Goal: Information Seeking & Learning: Learn about a topic

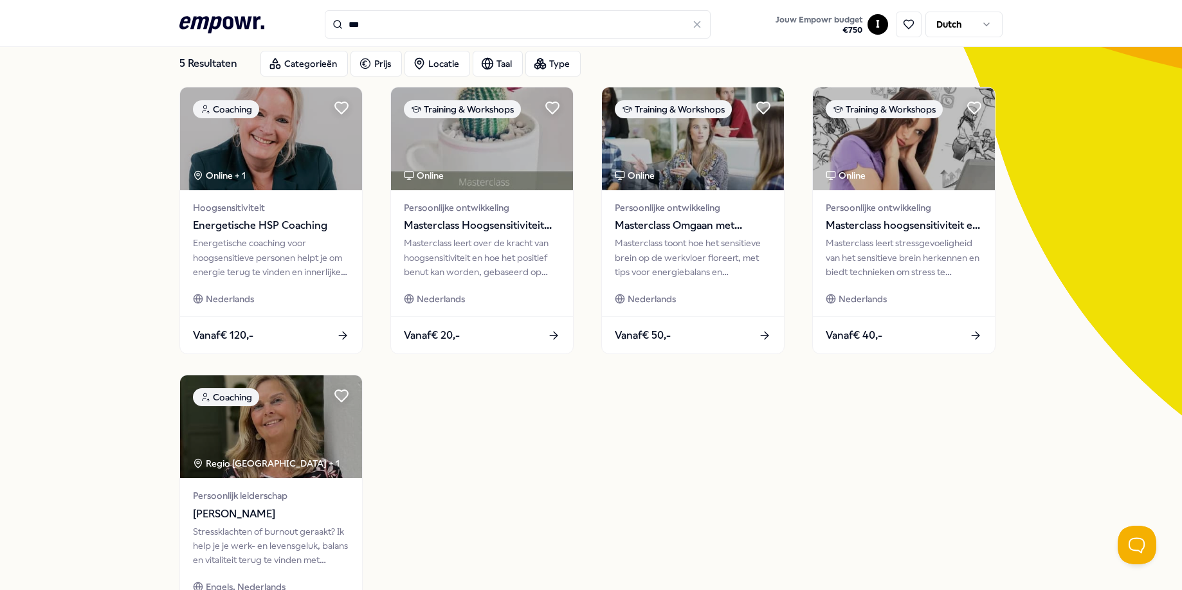
scroll to position [16, 0]
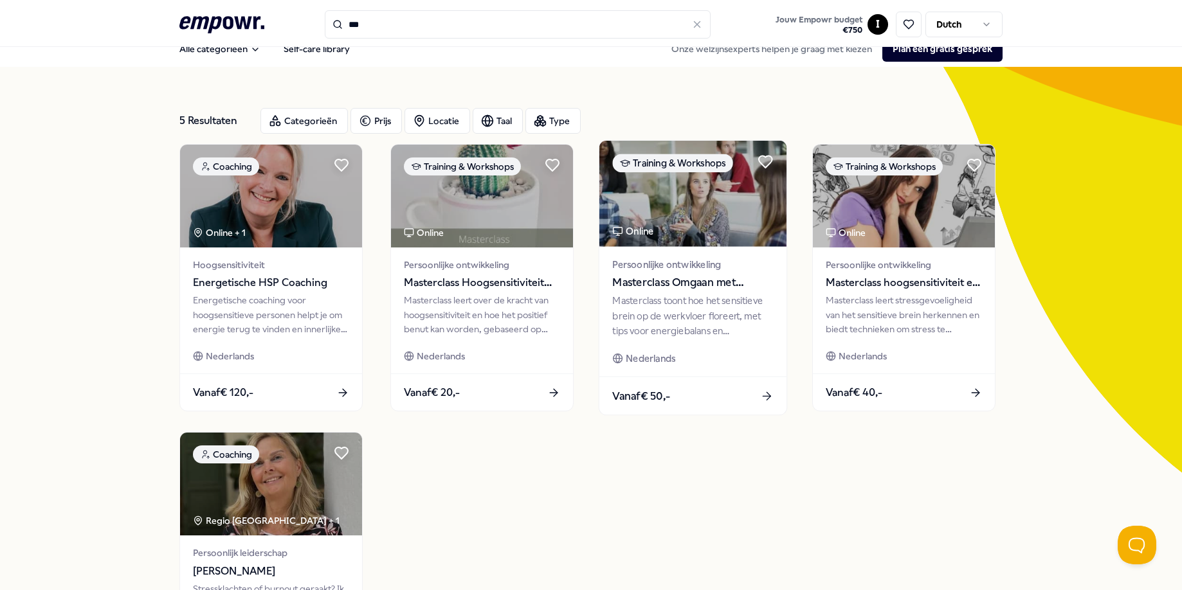
click at [714, 320] on div "Masterclass toont hoe het sensitieve brein op de werkvloer floreert, met tips v…" at bounding box center [692, 316] width 161 height 44
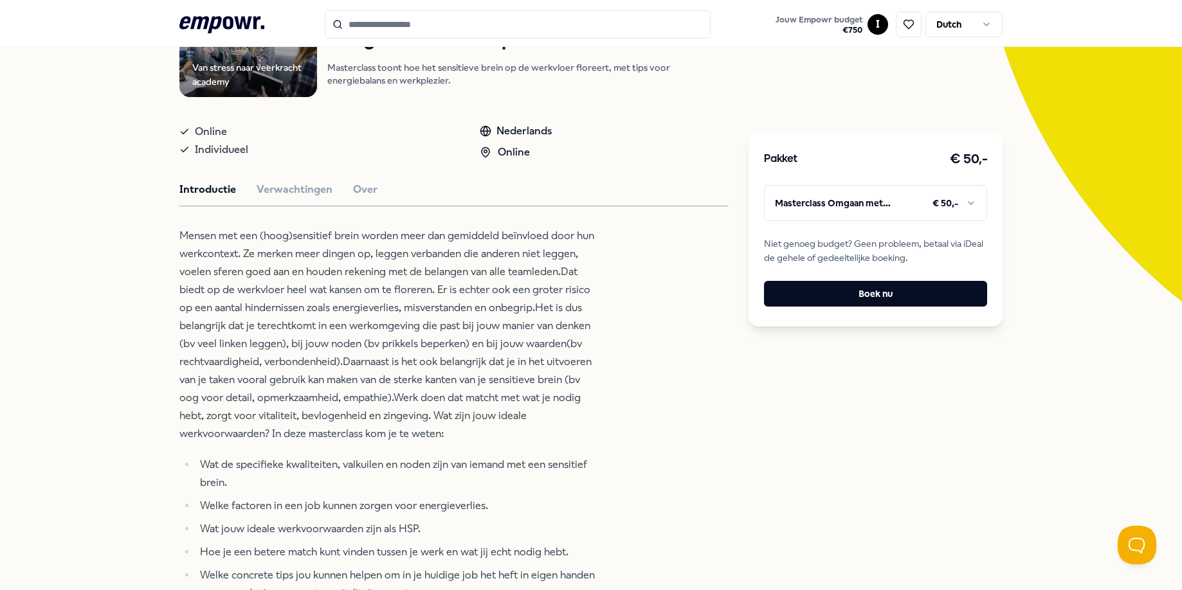
scroll to position [184, 0]
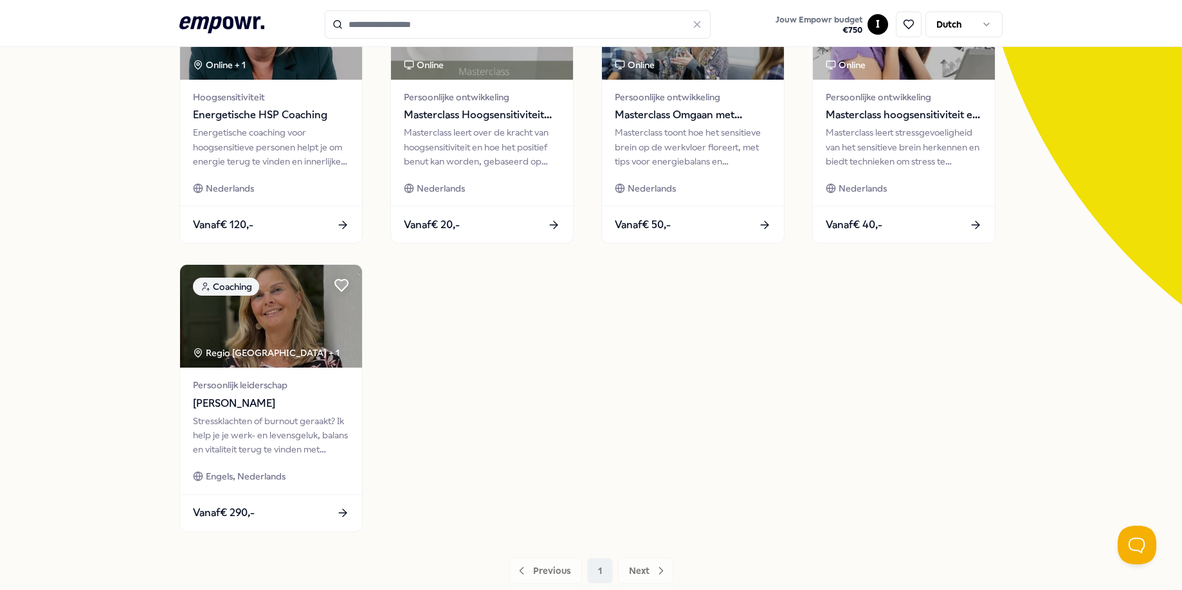
type input "***"
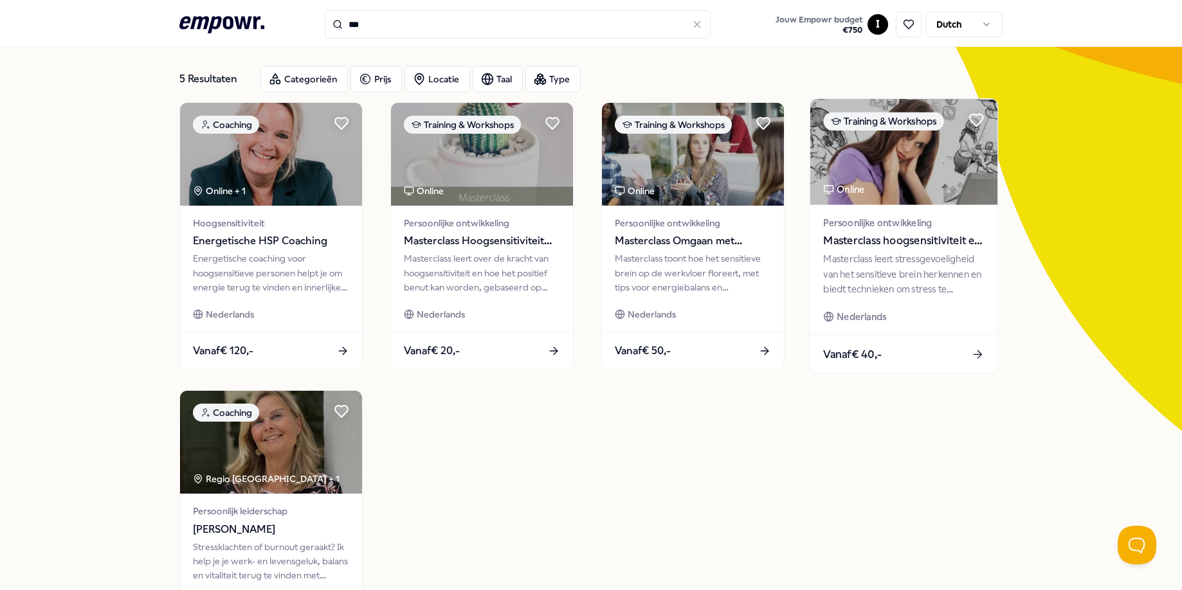
scroll to position [59, 0]
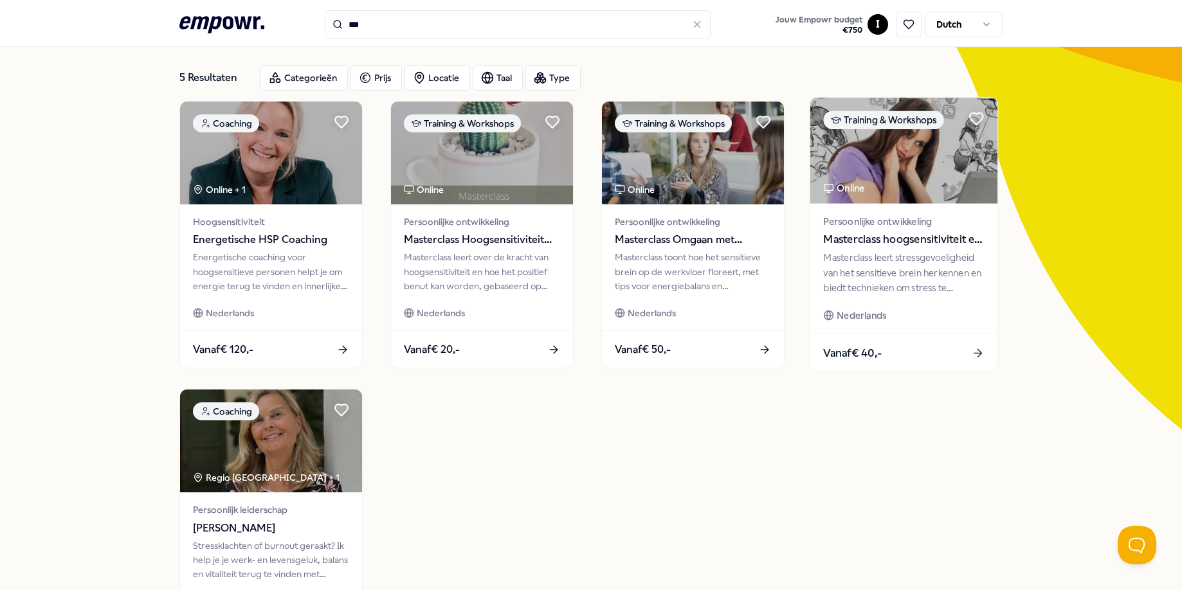
click at [908, 294] on div "Masterclass leert stressgevoeligheid van het sensitieve brein herkennen en bied…" at bounding box center [903, 273] width 161 height 44
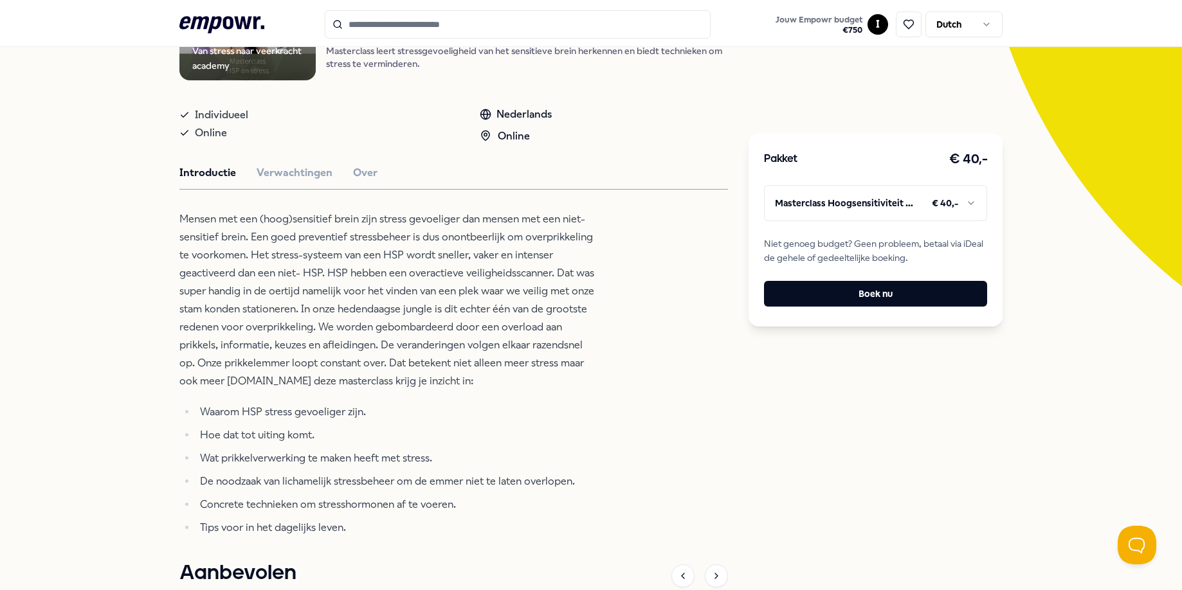
scroll to position [163, 0]
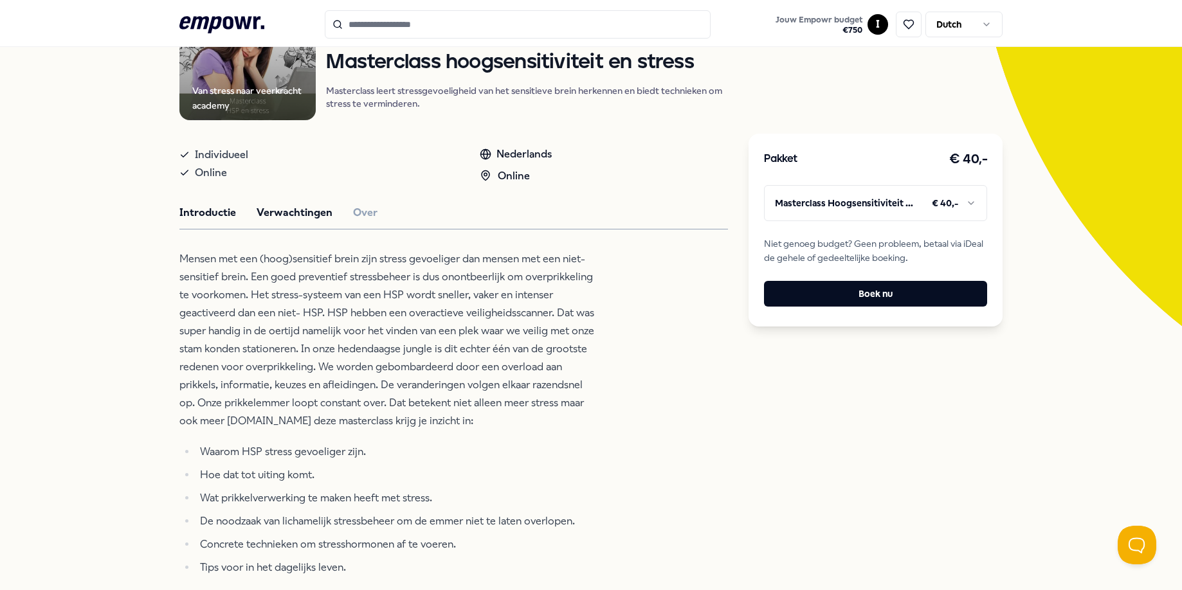
click at [306, 221] on button "Verwachtingen" at bounding box center [295, 212] width 76 height 17
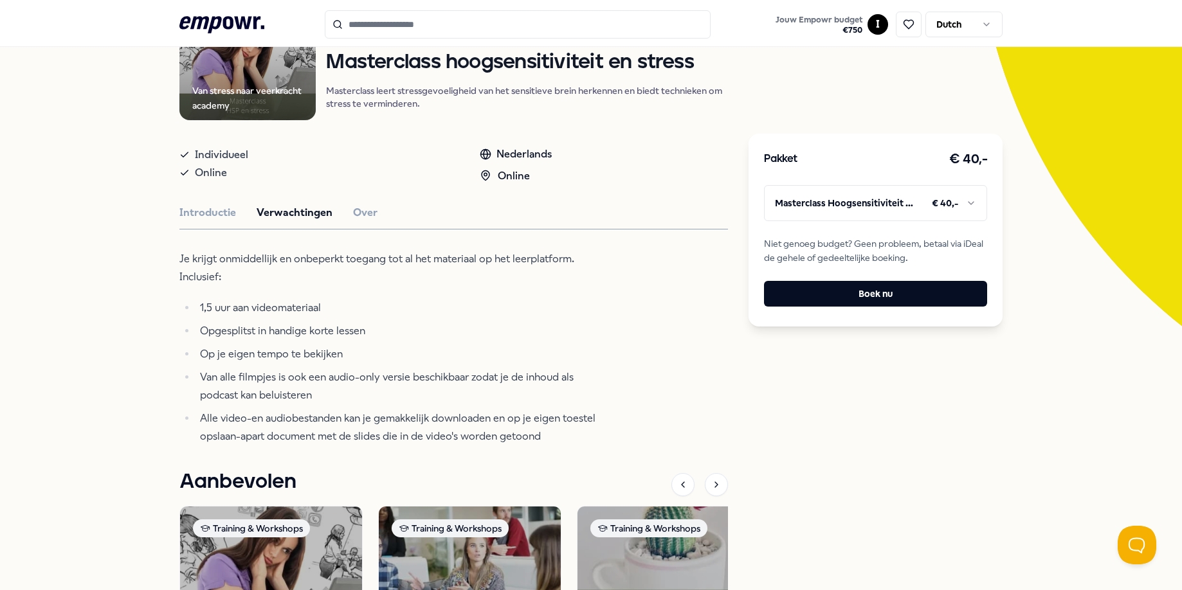
click at [358, 237] on div "Van stress naar veerkracht academy Training & Workshops Masterclass hoogsensiti…" at bounding box center [453, 385] width 548 height 803
click at [361, 221] on button "Over" at bounding box center [365, 212] width 24 height 17
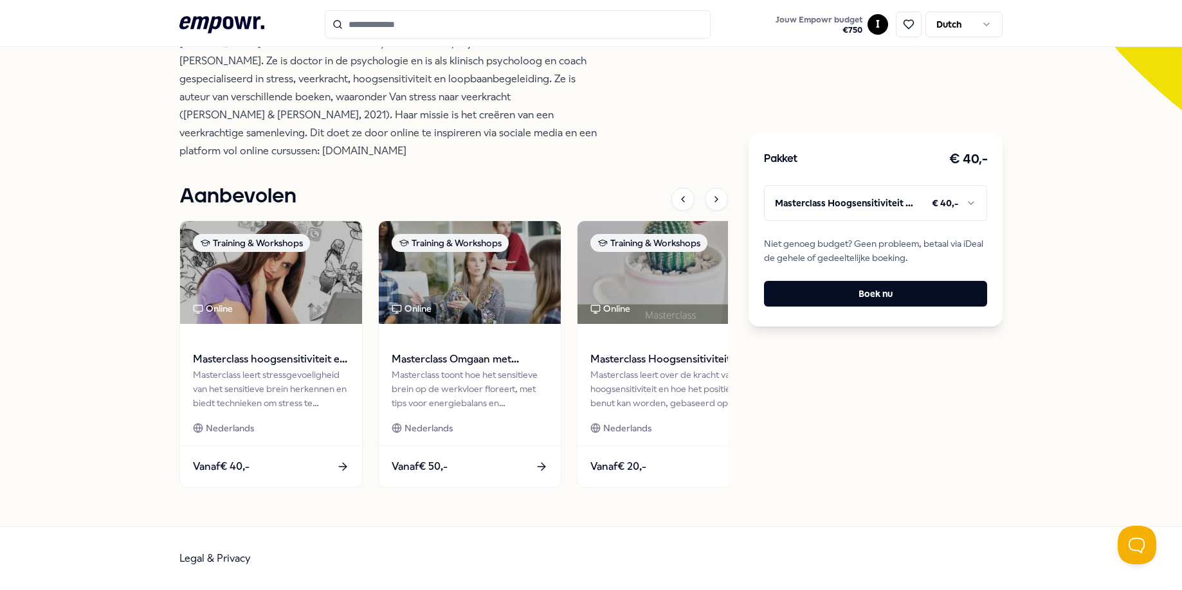
scroll to position [0, 0]
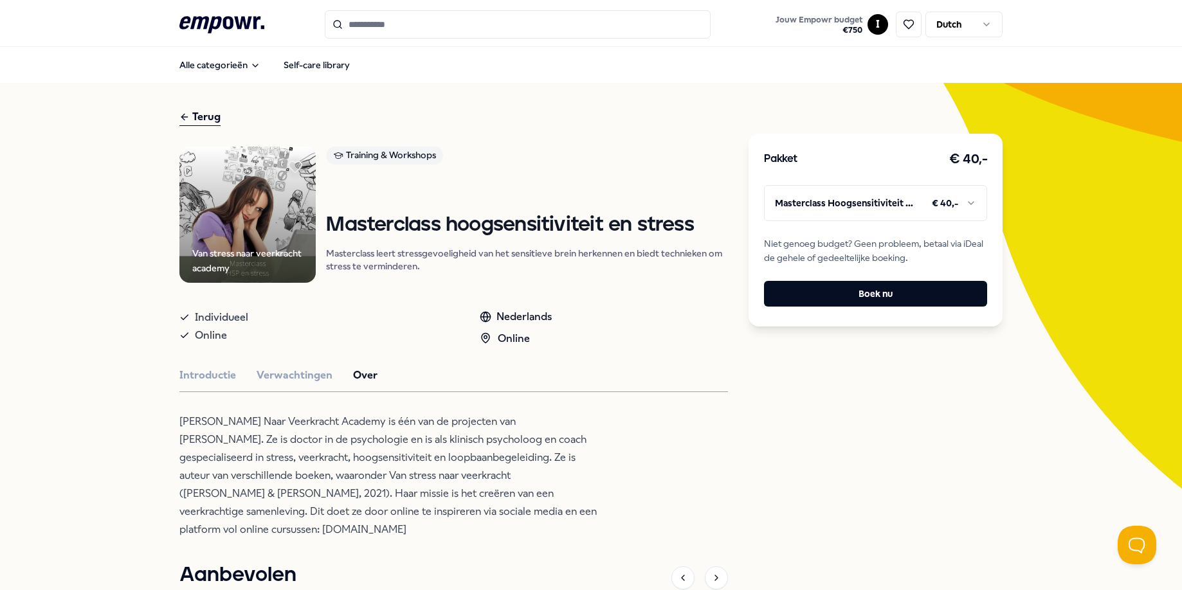
click at [403, 32] on input "Search for products, categories or subcategories" at bounding box center [518, 24] width 386 height 28
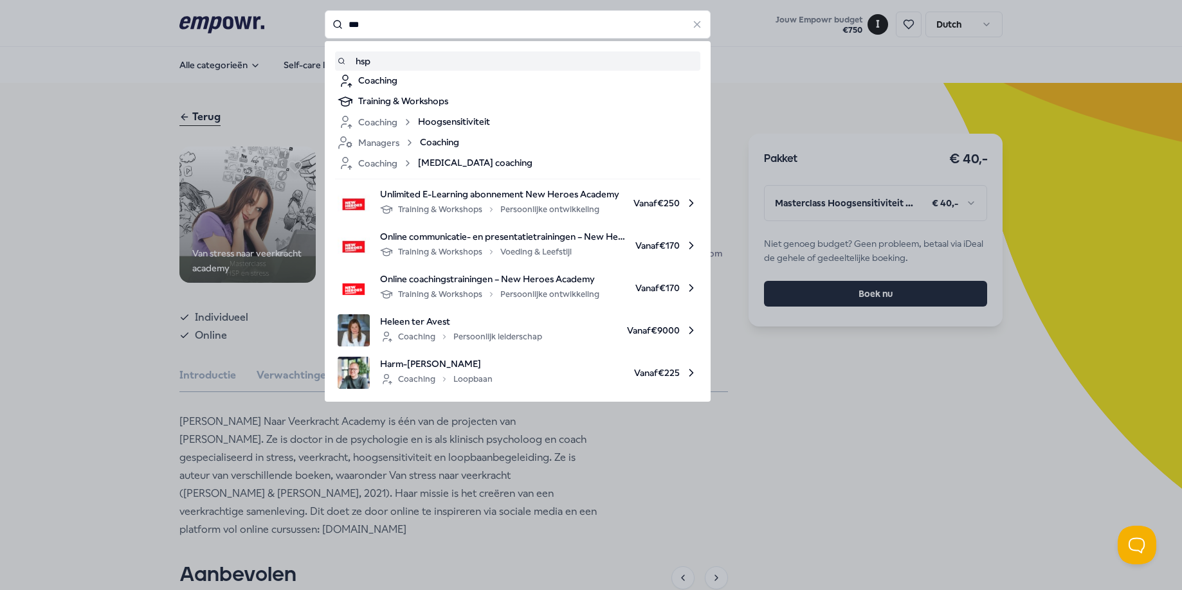
type input "***"
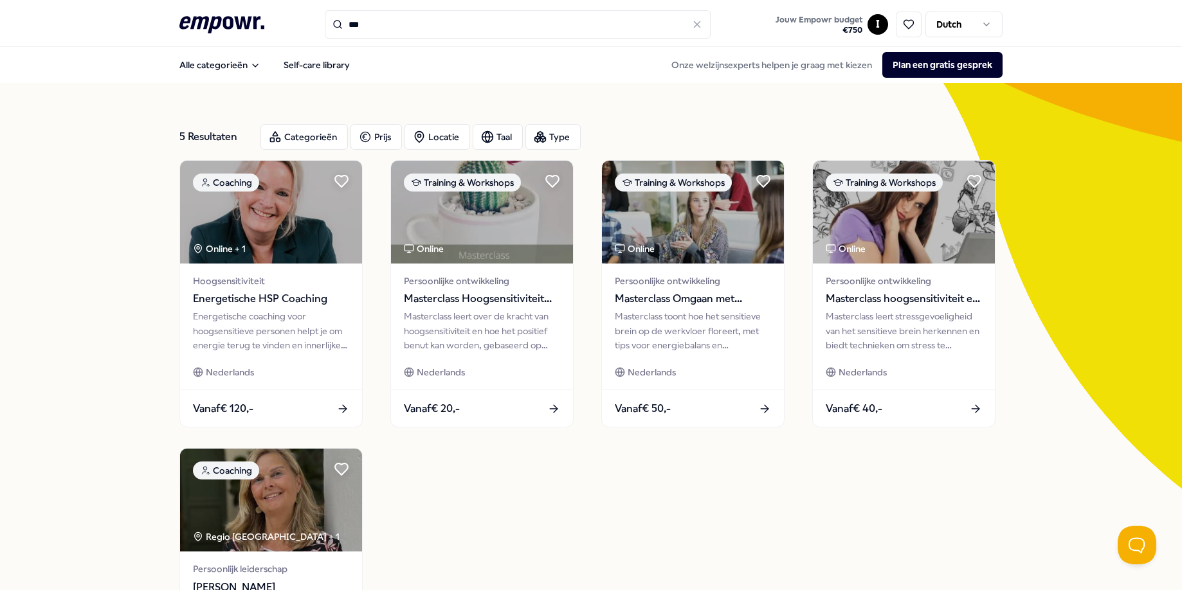
scroll to position [8, 0]
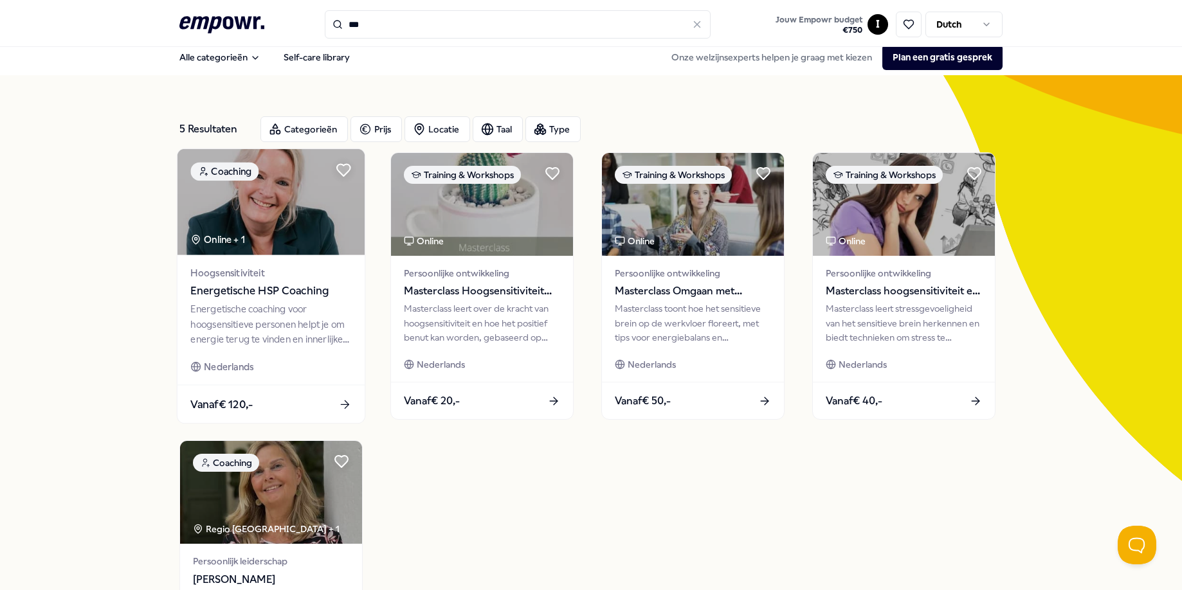
click at [248, 307] on div "Energetische coaching voor hoogsensitieve personen helpt je om energie terug te…" at bounding box center [270, 324] width 161 height 44
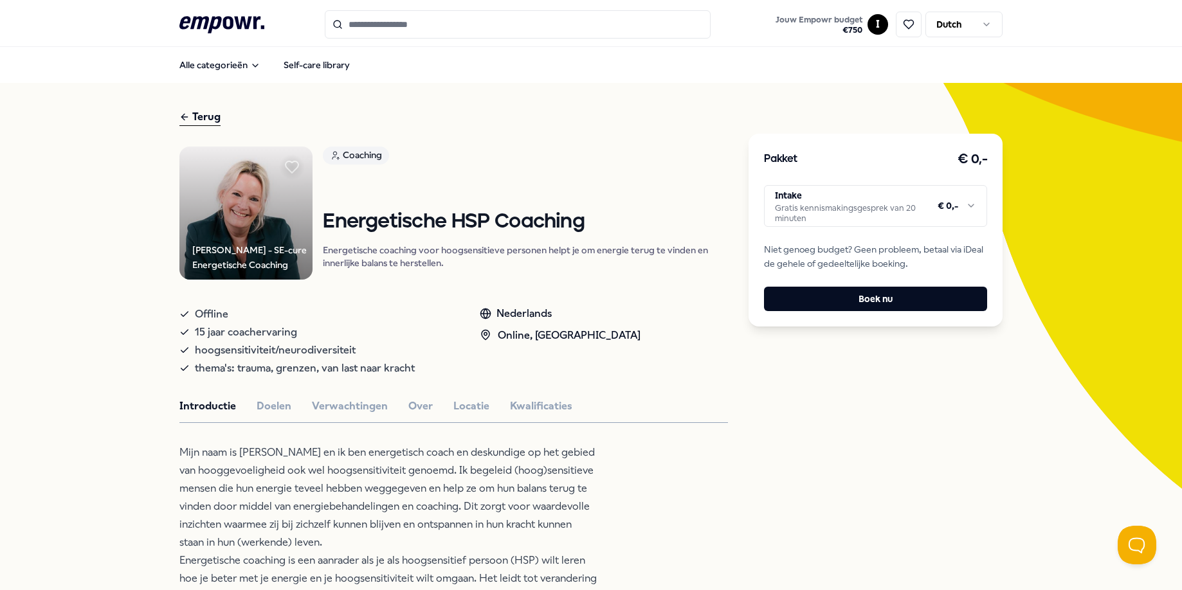
type input "***"
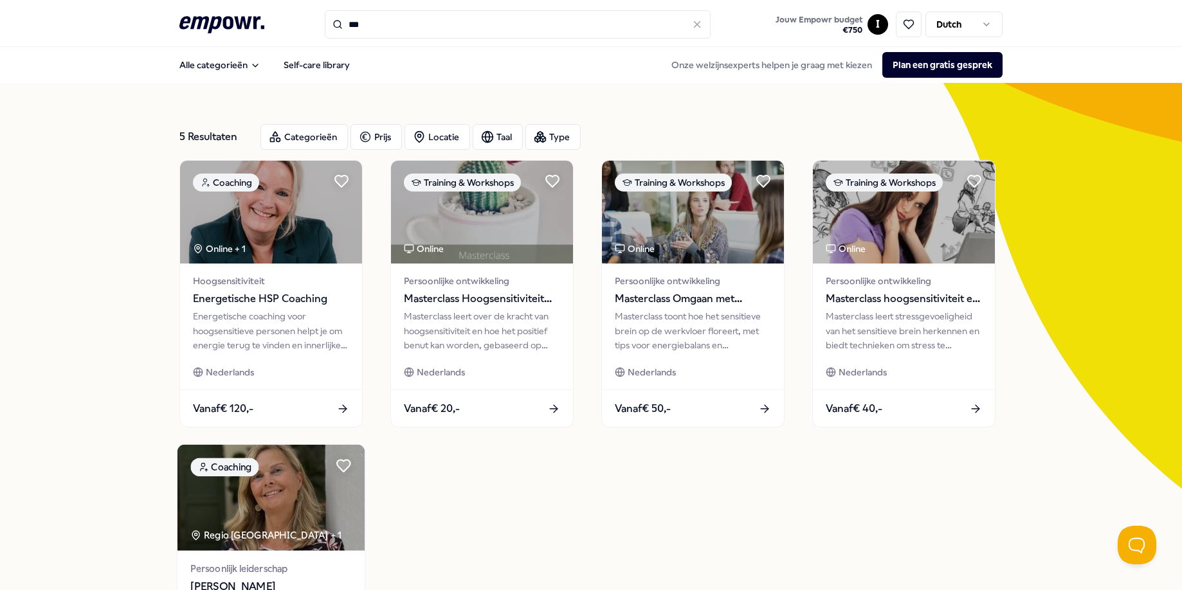
click at [287, 489] on img at bounding box center [270, 498] width 187 height 106
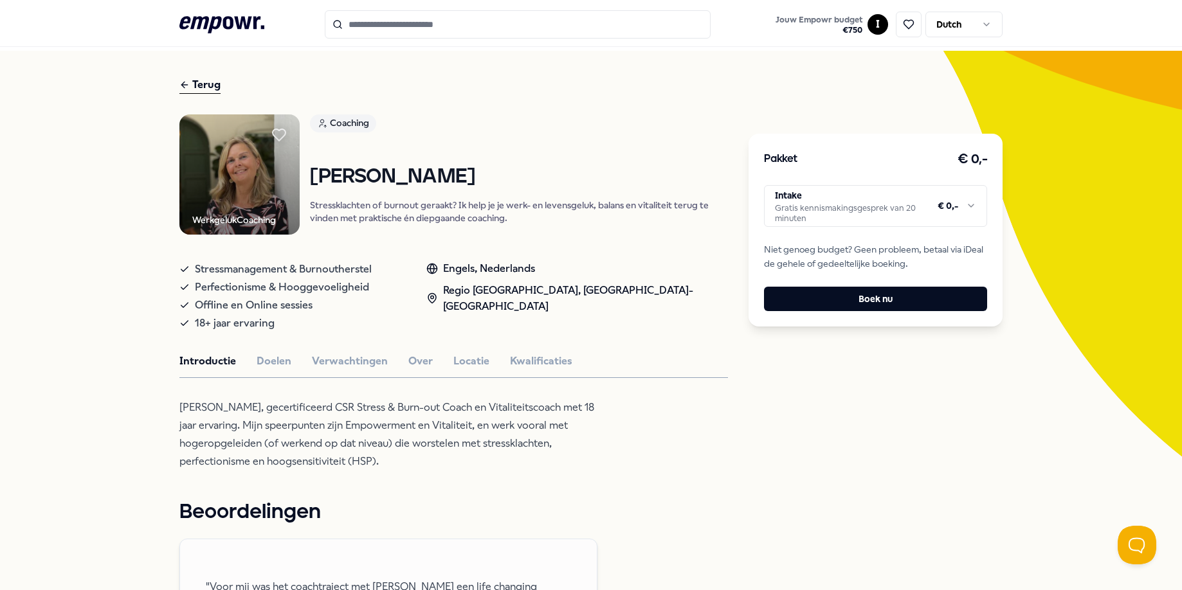
scroll to position [32, 0]
